Goal: Information Seeking & Learning: Check status

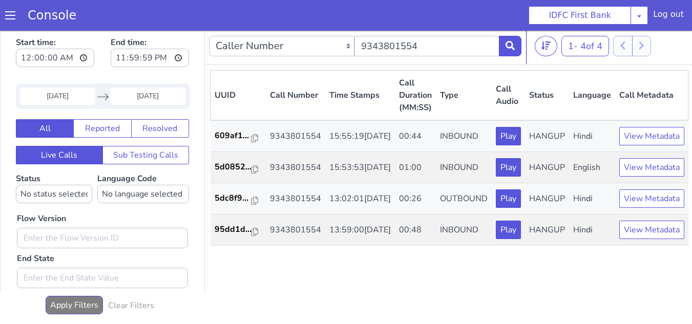
scroll to position [4, 0]
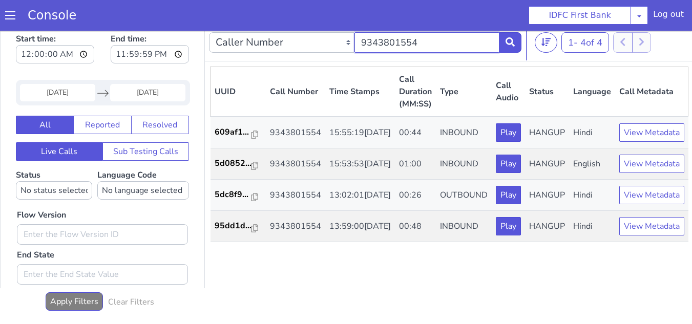
click at [426, 39] on input "9343801554" at bounding box center [426, 42] width 145 height 20
paste input "784907622"
type input "7849076224"
click at [129, 99] on input "[DATE]" at bounding box center [147, 92] width 75 height 17
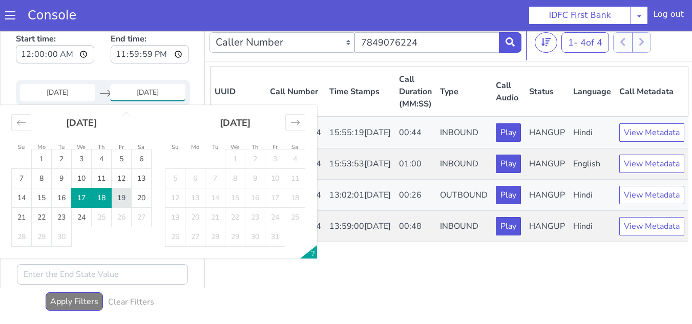
click at [119, 200] on td "19" at bounding box center [122, 197] width 20 height 19
type input "[DATE]"
click at [119, 200] on select "No language selected Hindi English Tamil Telugu [GEOGRAPHIC_DATA] Marathi Malay…" at bounding box center [143, 191] width 92 height 18
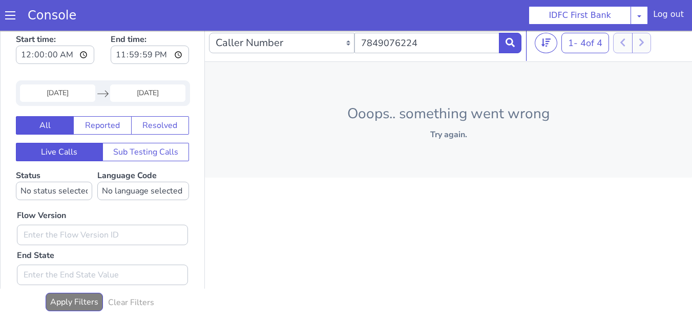
click at [0, 99] on div "Start time: 00:00:00 End time: 23:59:59 [DATE] Navigate forward to interact wit…" at bounding box center [102, 213] width 205 height 376
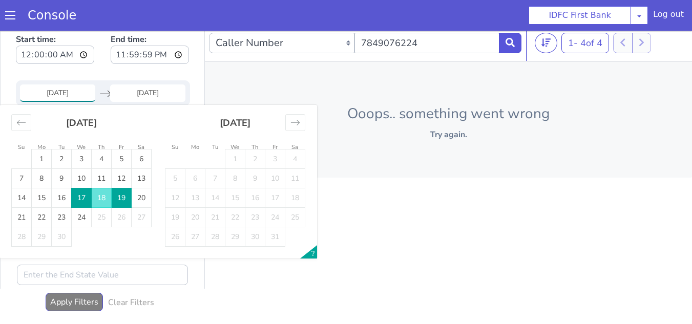
drag, startPoint x: 67, startPoint y: 92, endPoint x: 123, endPoint y: 130, distance: 67.6
click at [68, 92] on input "[DATE]" at bounding box center [57, 92] width 75 height 17
click at [118, 197] on td "19" at bounding box center [122, 197] width 20 height 19
type input "[DATE]"
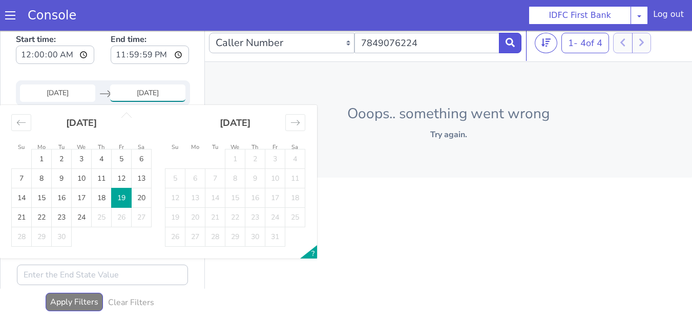
click at [123, 198] on td "19" at bounding box center [122, 197] width 20 height 19
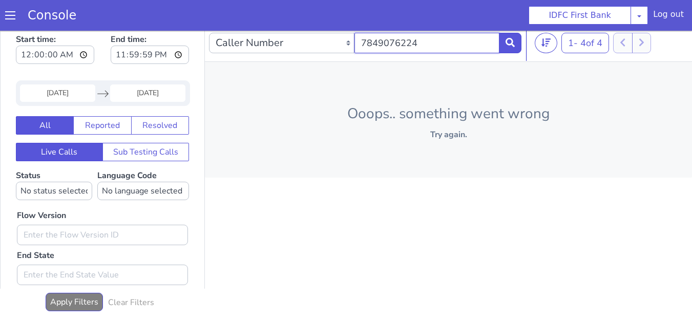
click at [431, 49] on input "7849076224" at bounding box center [426, 43] width 145 height 20
click at [506, 41] on icon at bounding box center [509, 42] width 9 height 9
click at [507, 47] on icon at bounding box center [509, 42] width 9 height 9
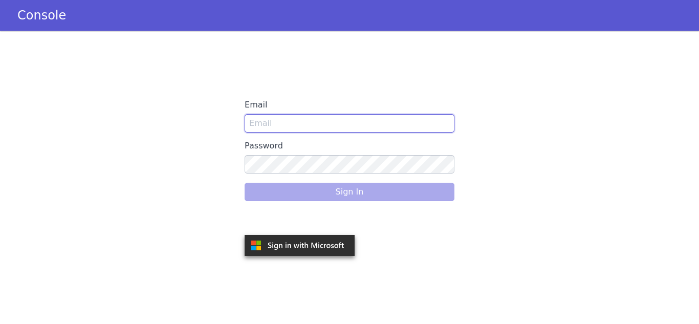
type input "snehal.gidh@idfcfirstbank.com"
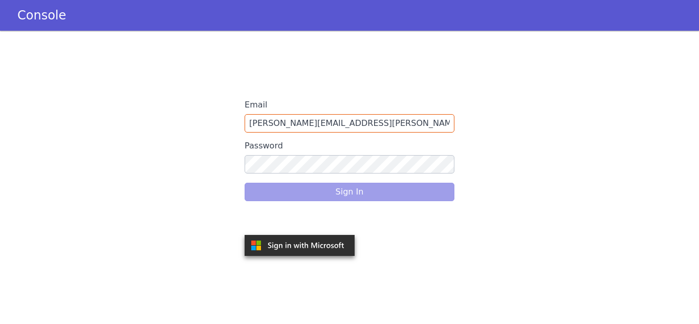
click at [393, 194] on div "Sign In" at bounding box center [350, 192] width 210 height 29
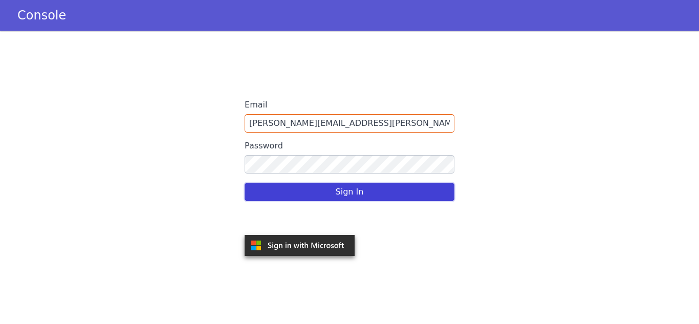
click at [393, 196] on button "Sign In" at bounding box center [350, 192] width 210 height 18
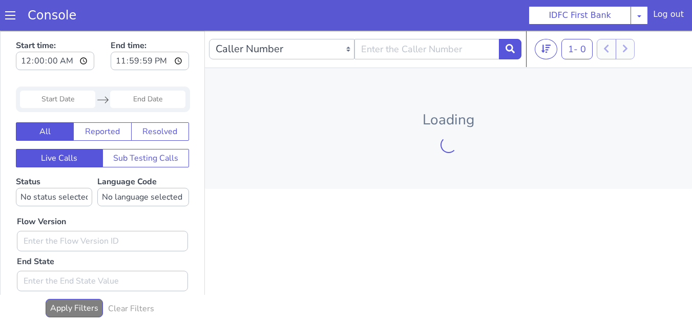
click at [70, 95] on input "Start Date" at bounding box center [57, 99] width 75 height 17
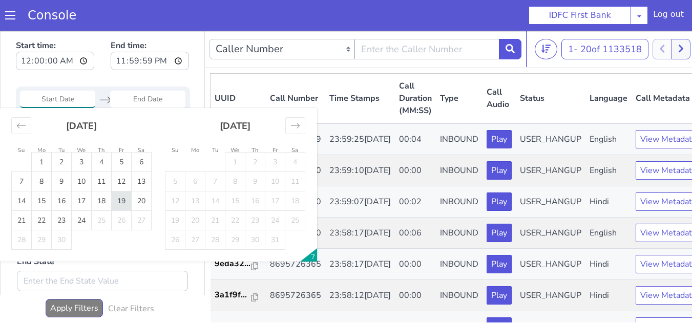
click at [125, 201] on td "19" at bounding box center [122, 200] width 20 height 19
type input "[DATE]"
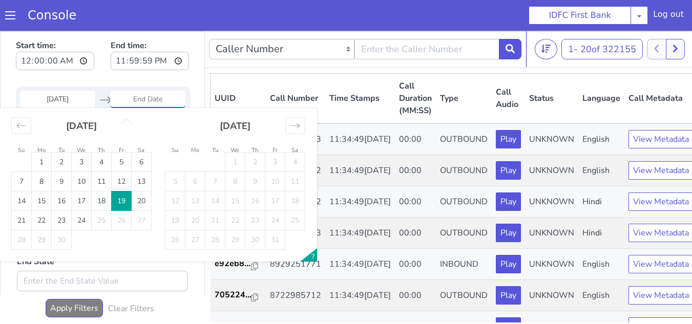
click at [120, 202] on td "19" at bounding box center [122, 200] width 20 height 19
type input "[DATE]"
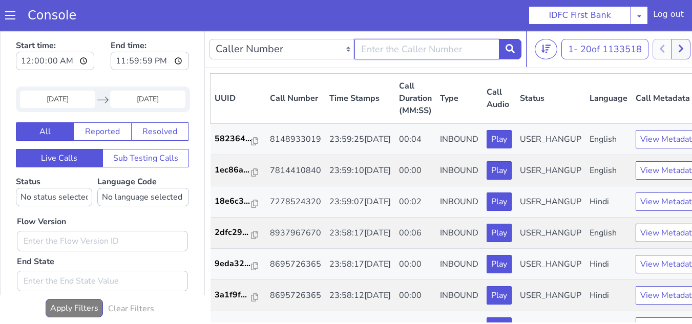
click at [412, 55] on input "text" at bounding box center [426, 49] width 145 height 20
paste input "7849076224"
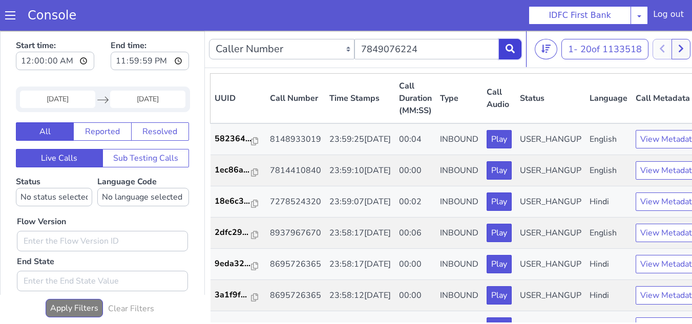
click at [506, 52] on icon at bounding box center [509, 48] width 9 height 9
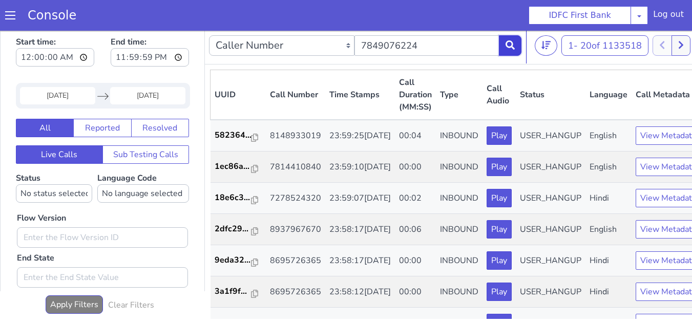
click at [514, 50] on button at bounding box center [510, 45] width 23 height 20
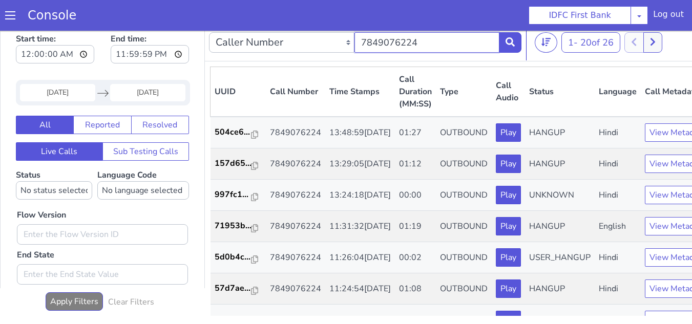
click at [427, 41] on input "7849076224" at bounding box center [426, 42] width 145 height 20
paste input "9620875979"
click at [508, 42] on icon at bounding box center [509, 41] width 9 height 9
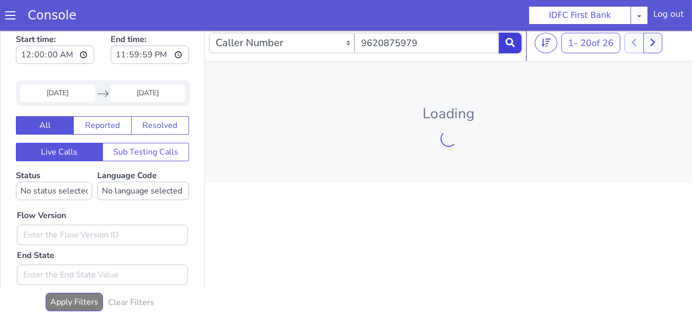
scroll to position [4, 0]
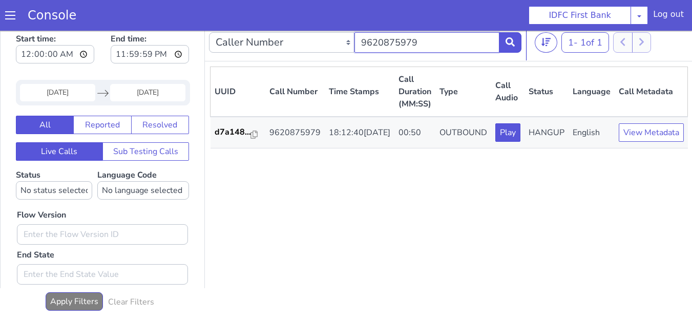
click at [429, 43] on input "9620875979" at bounding box center [426, 42] width 145 height 20
paste input "908994045"
type input "9908994045"
click at [440, 47] on input "9908994045" at bounding box center [426, 42] width 145 height 20
click at [506, 44] on icon at bounding box center [509, 41] width 9 height 9
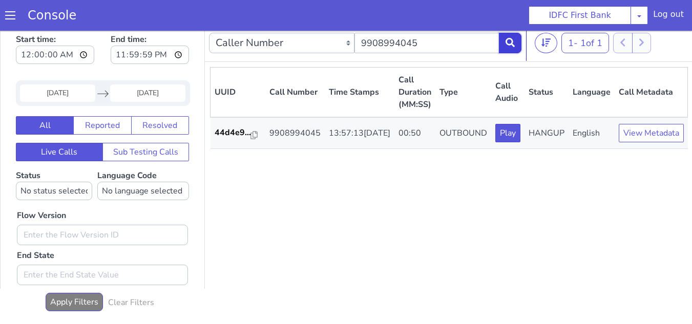
scroll to position [4, 0]
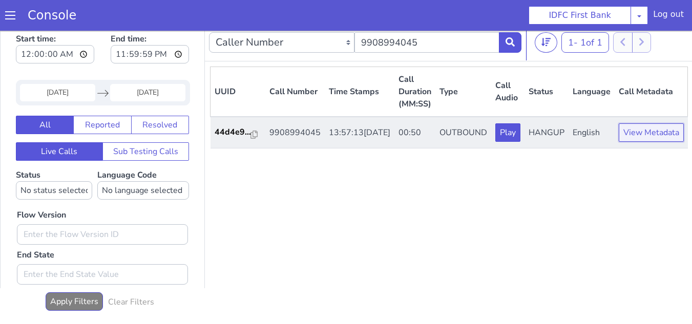
click at [655, 142] on button "View Metadata" at bounding box center [650, 132] width 65 height 18
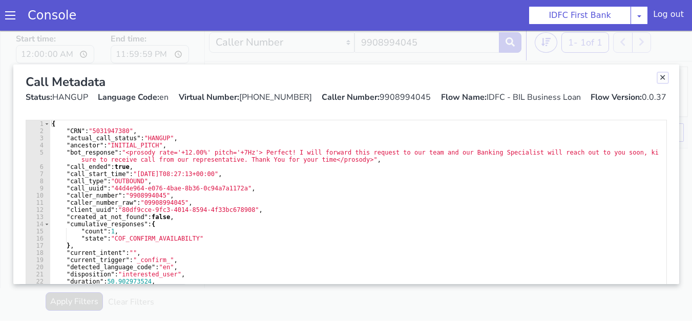
click at [658, 78] on link "Close" at bounding box center [662, 78] width 10 height 10
